Goal: Information Seeking & Learning: Get advice/opinions

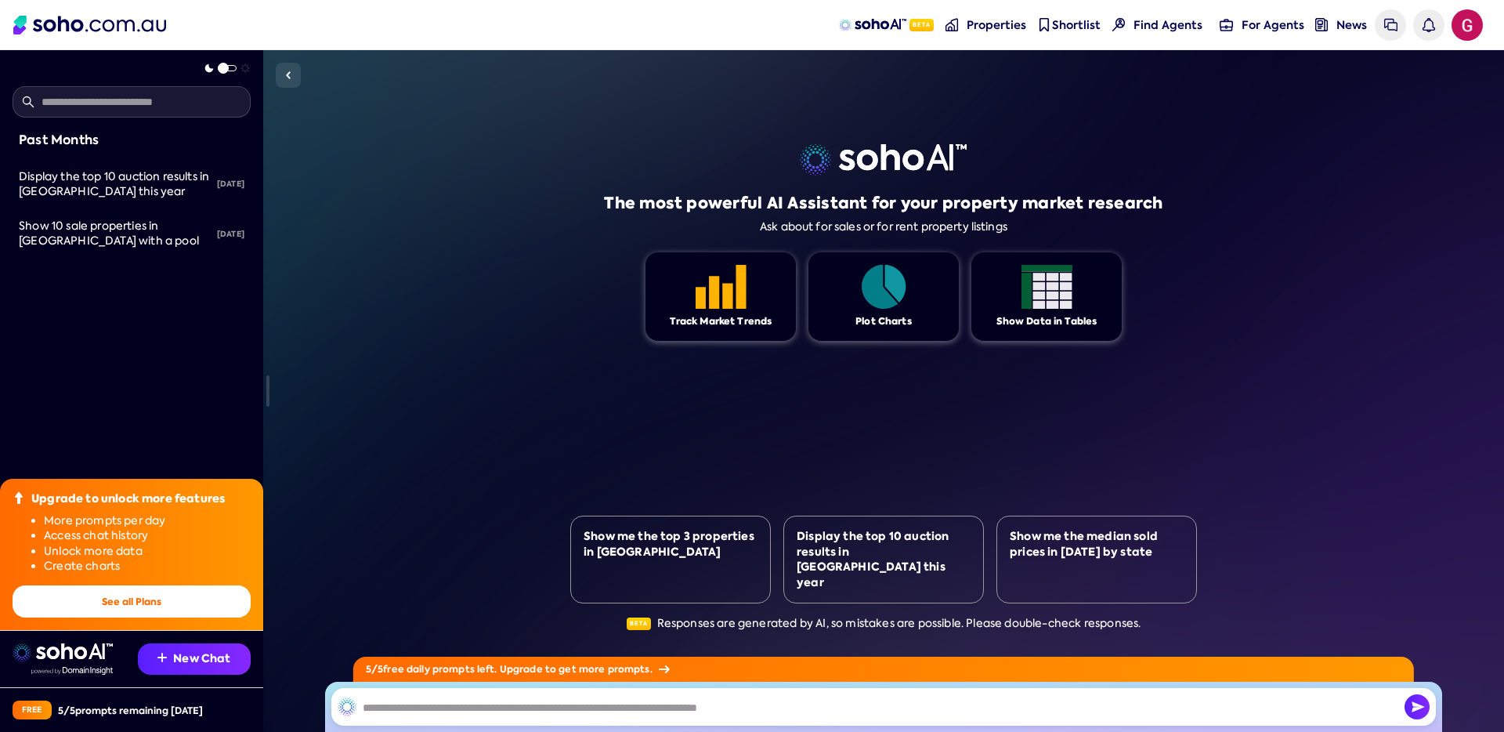
click at [1365, 377] on div "The most powerful AI Assistant for your property market research Ask about for …" at bounding box center [883, 390] width 1241 height 681
click at [1362, 379] on div "The most powerful AI Assistant for your property market research Ask about for …" at bounding box center [883, 390] width 1241 height 681
click at [728, 301] on img at bounding box center [721, 287] width 51 height 44
click at [677, 435] on div "The most powerful AI Assistant for your property market research Ask about for …" at bounding box center [883, 390] width 627 height 681
click at [745, 443] on div "The most powerful AI Assistant for your property market research Ask about for …" at bounding box center [883, 390] width 627 height 681
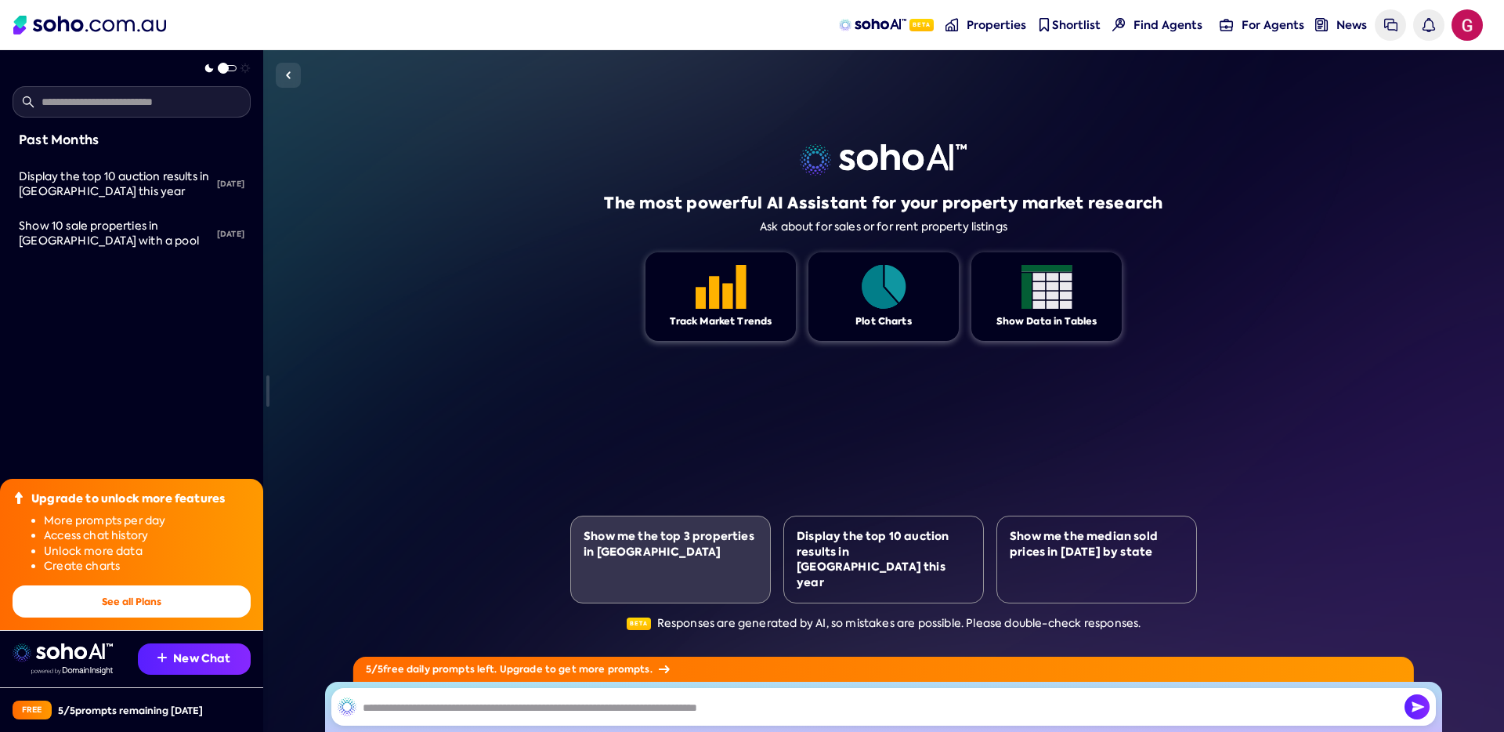
click at [643, 595] on div "Show me the top 3 properties in [GEOGRAPHIC_DATA]" at bounding box center [670, 559] width 201 height 88
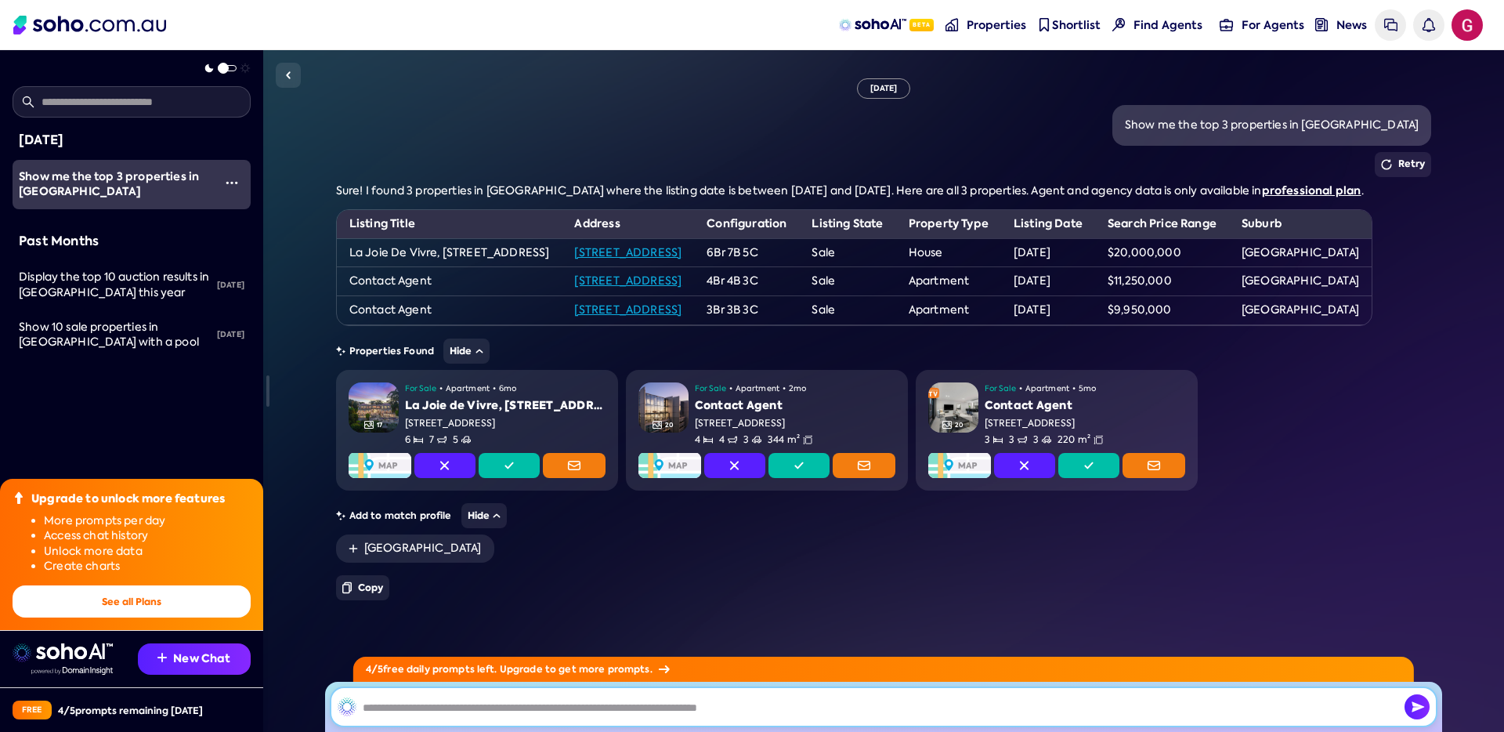
scroll to position [15, 0]
click at [534, 128] on div "Show me the top 3 properties in [GEOGRAPHIC_DATA]" at bounding box center [884, 125] width 1096 height 41
click at [897, 21] on img at bounding box center [872, 25] width 67 height 13
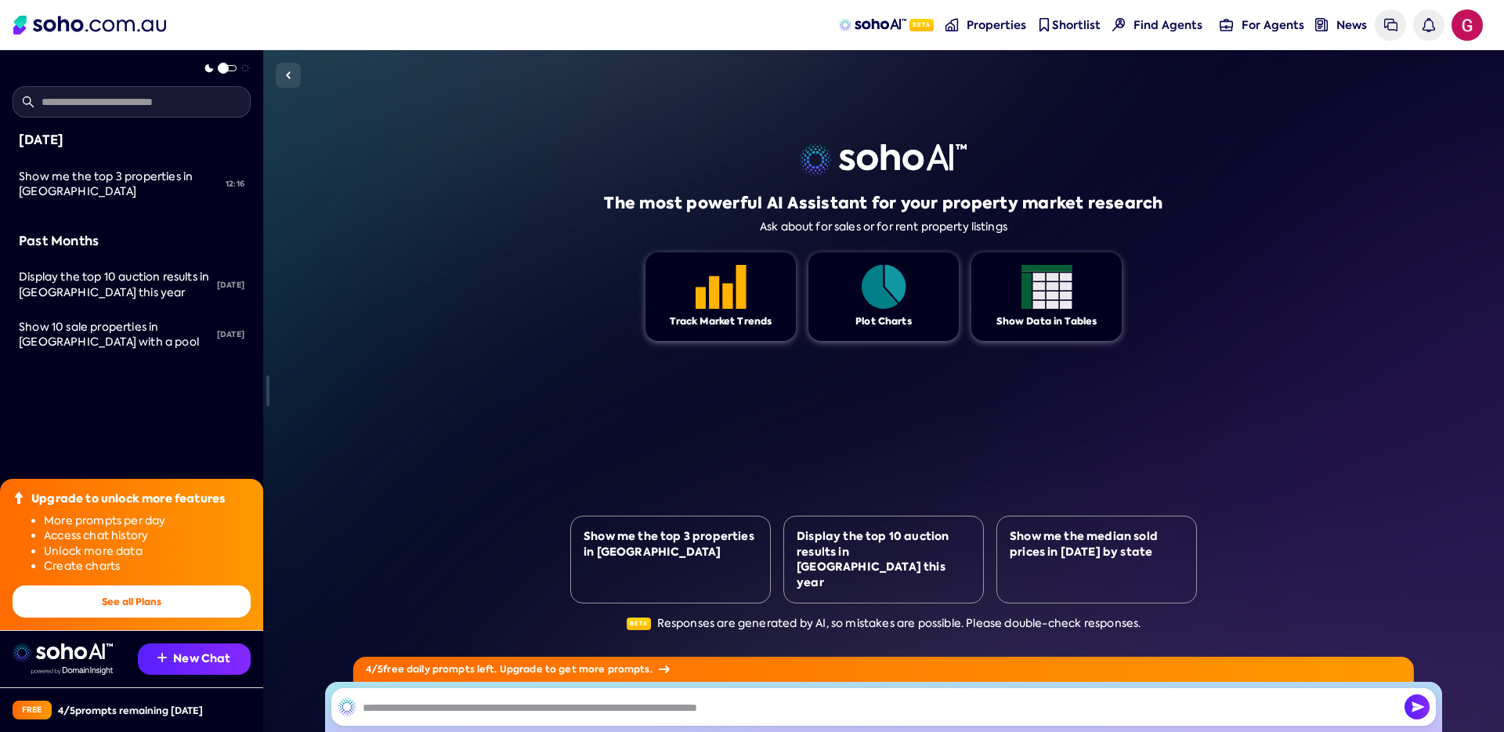
click at [960, 714] on input "text" at bounding box center [883, 707] width 1104 height 38
click at [1015, 31] on span "Properties" at bounding box center [996, 25] width 60 height 16
